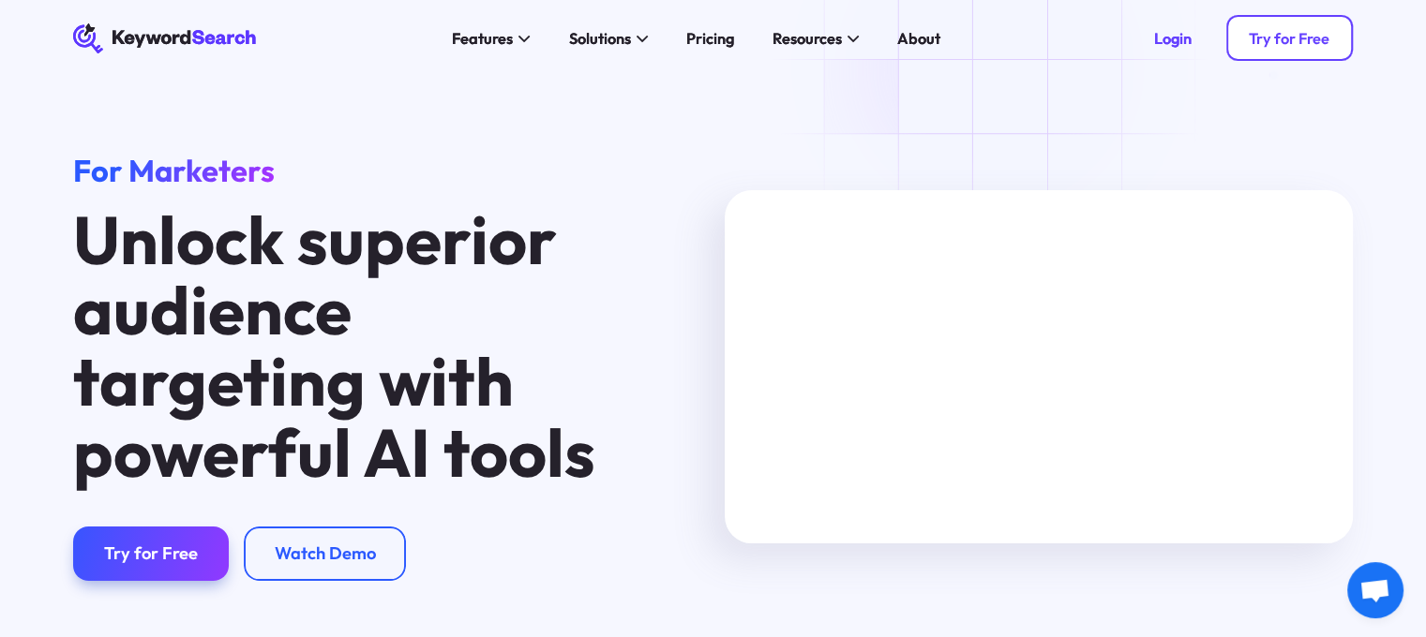
click at [1298, 37] on div "Try for Free" at bounding box center [1288, 38] width 81 height 19
